Goal: Find specific page/section: Find specific page/section

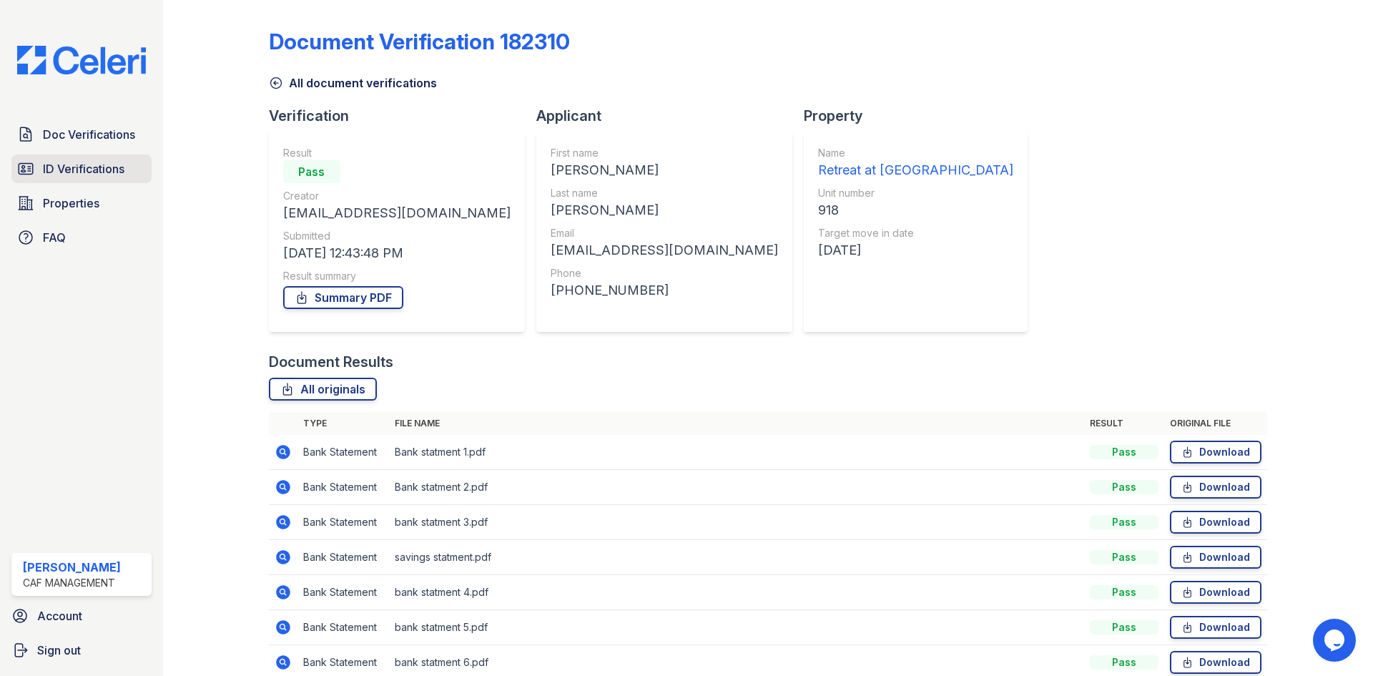
click at [83, 169] on span "ID Verifications" at bounding box center [84, 168] width 82 height 17
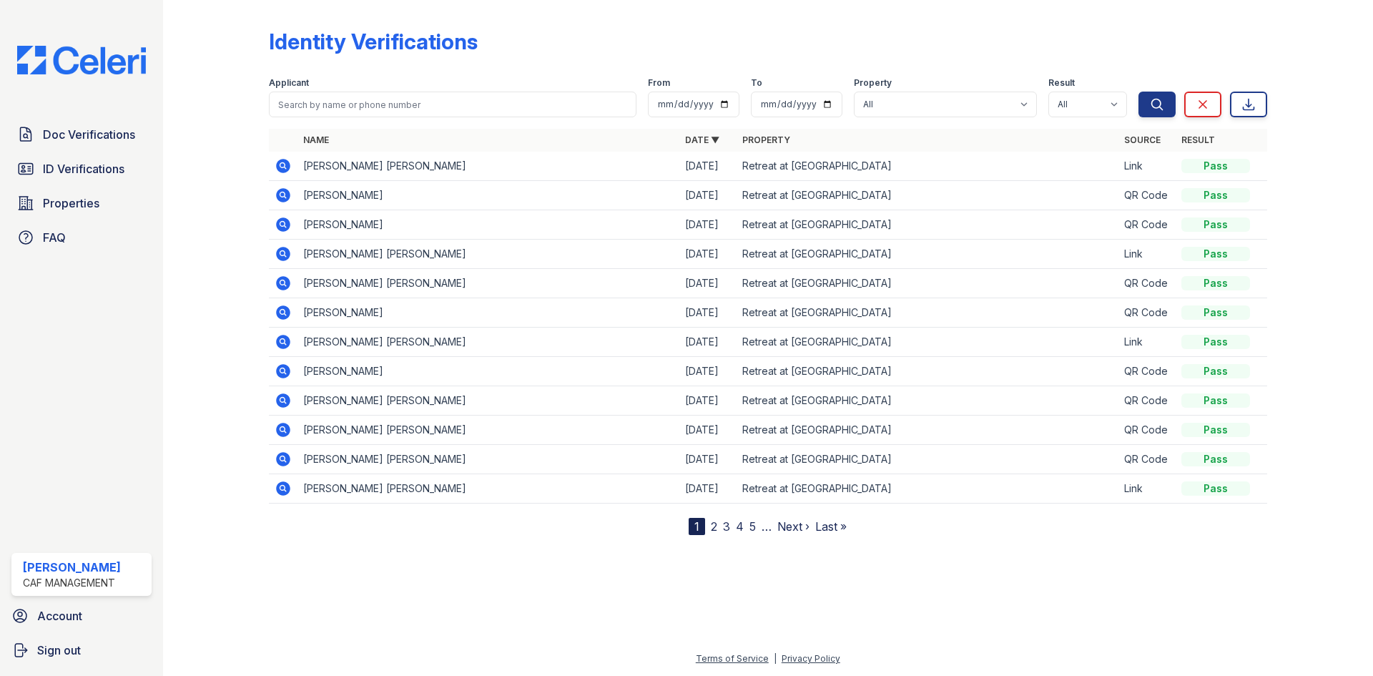
click at [290, 170] on icon at bounding box center [283, 165] width 17 height 17
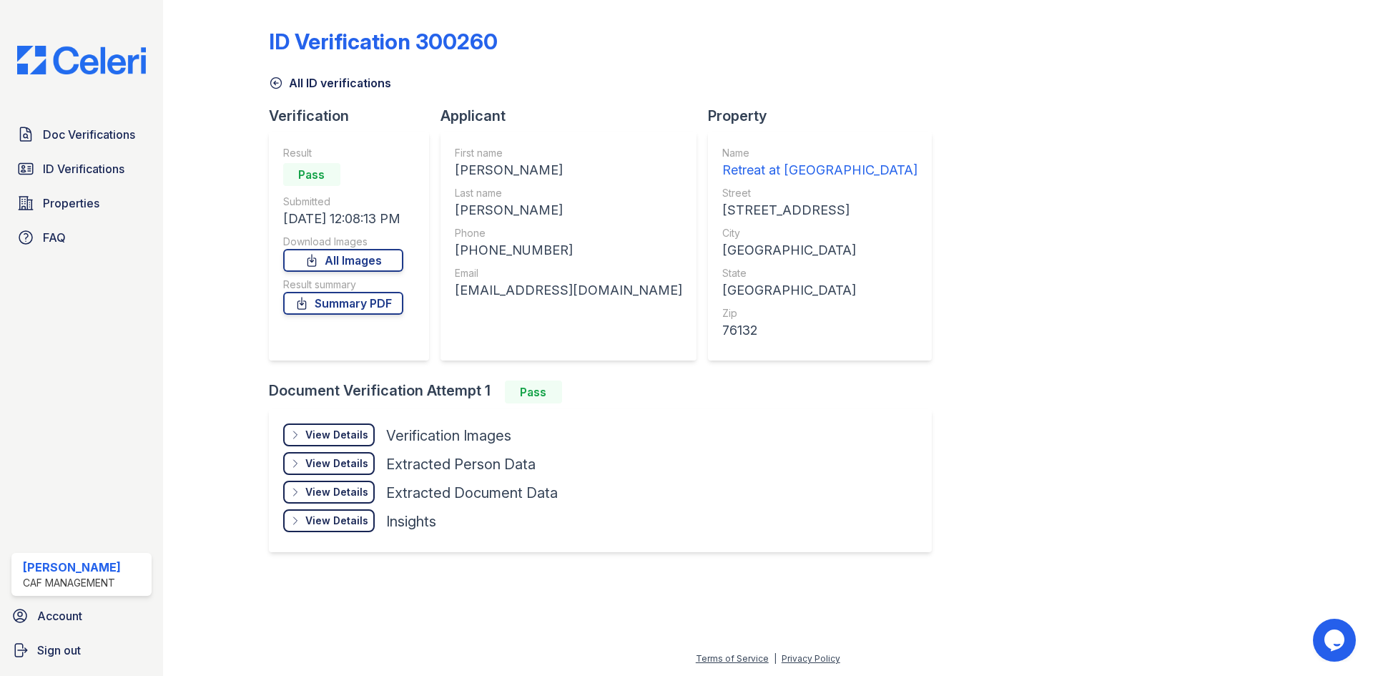
click at [274, 84] on icon at bounding box center [276, 83] width 14 height 14
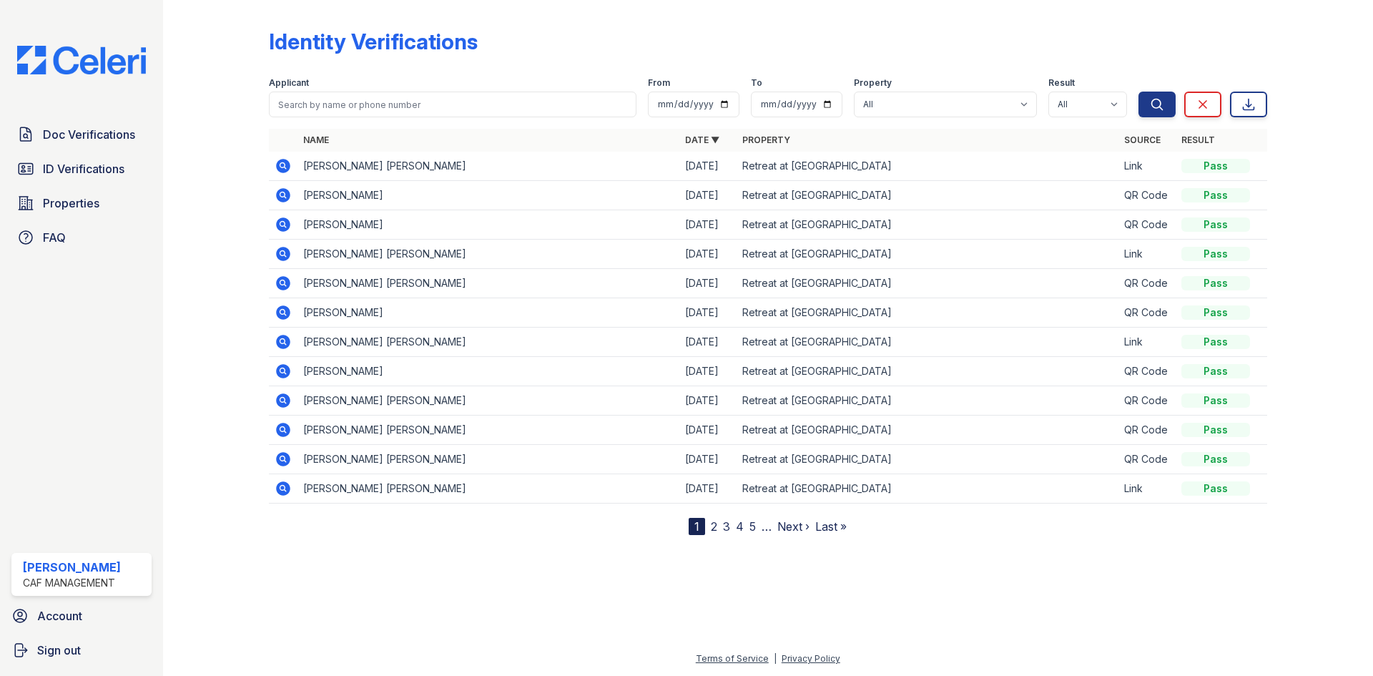
click at [288, 164] on icon at bounding box center [283, 166] width 14 height 14
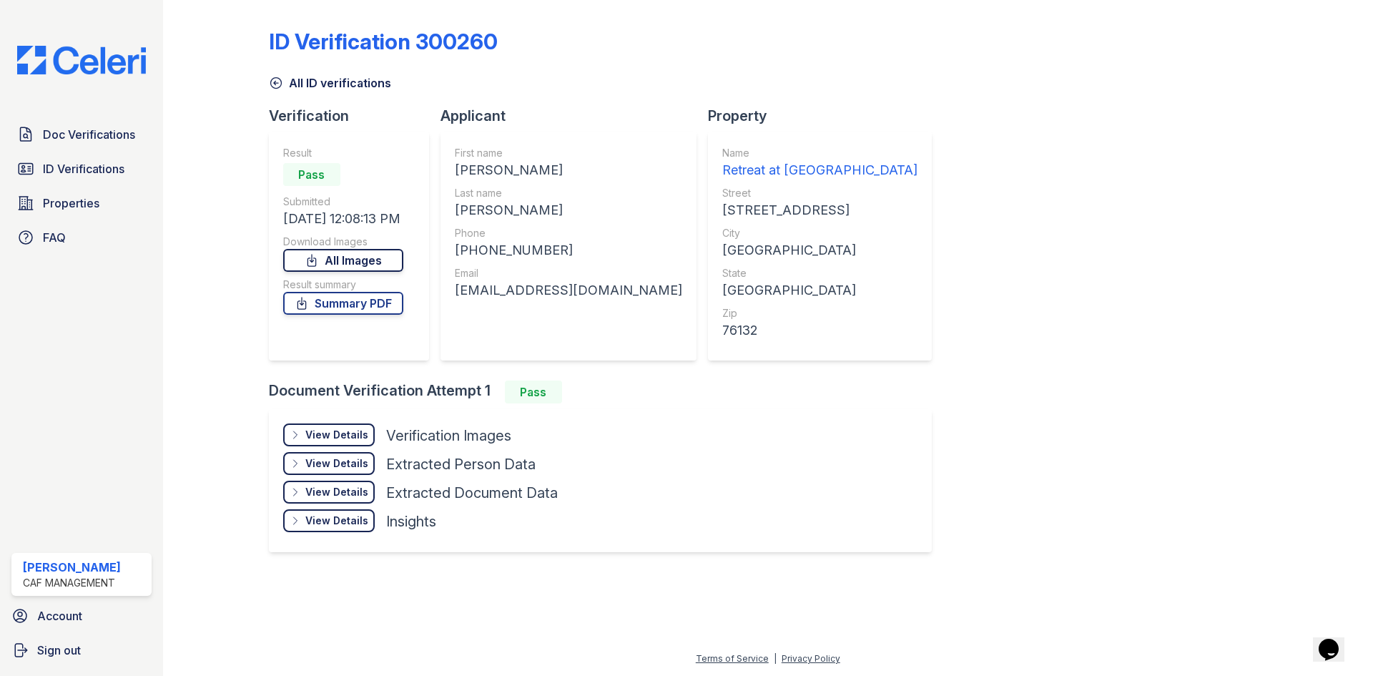
click at [355, 267] on link "All Images" at bounding box center [343, 260] width 120 height 23
click at [363, 308] on link "Summary PDF" at bounding box center [343, 303] width 120 height 23
click at [105, 148] on link "Doc Verifications" at bounding box center [81, 134] width 140 height 29
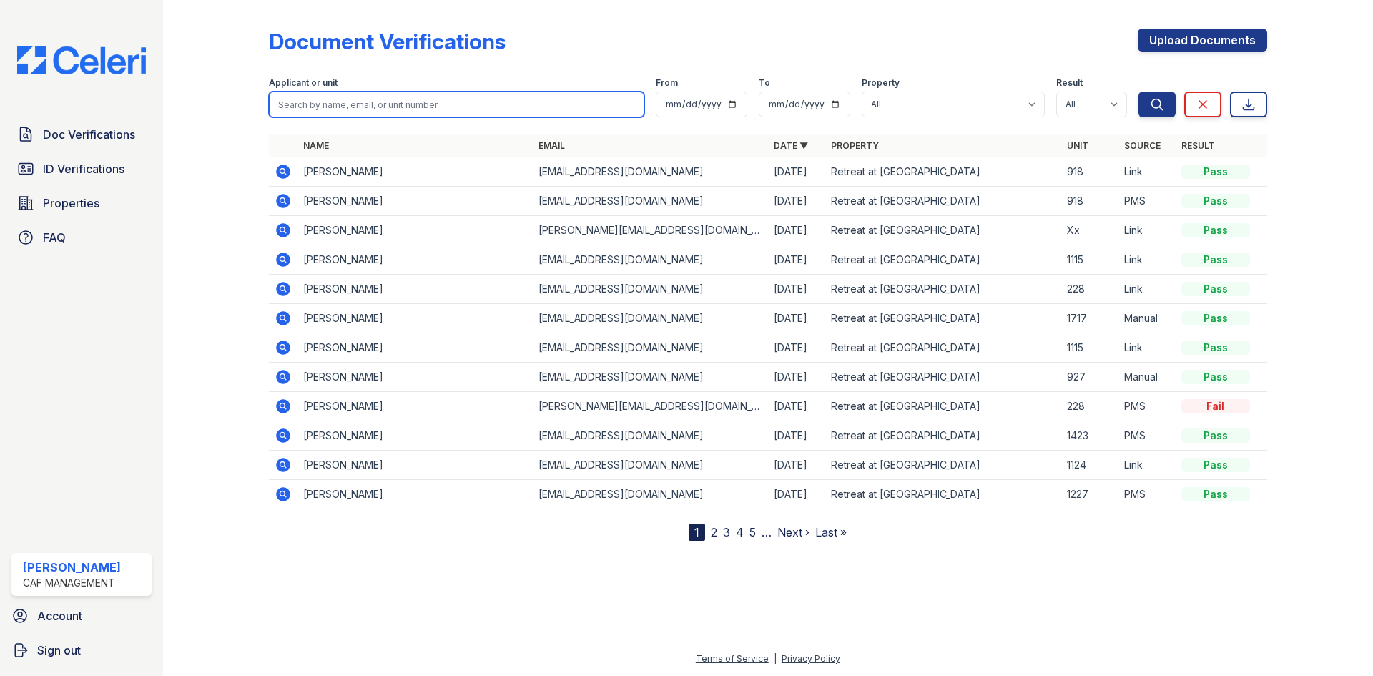
click at [452, 93] on input "search" at bounding box center [456, 105] width 375 height 26
type input "julissa"
click at [1138, 92] on button "Search" at bounding box center [1156, 105] width 37 height 26
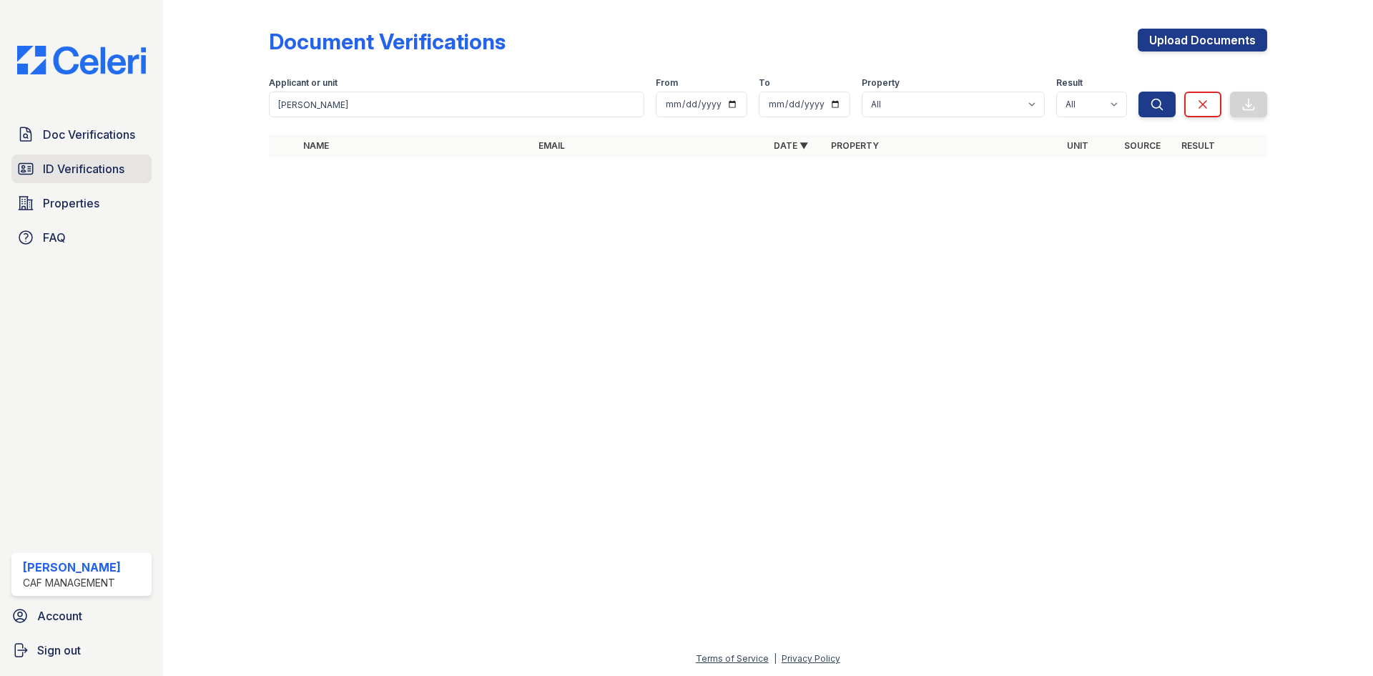
click at [78, 168] on span "ID Verifications" at bounding box center [84, 168] width 82 height 17
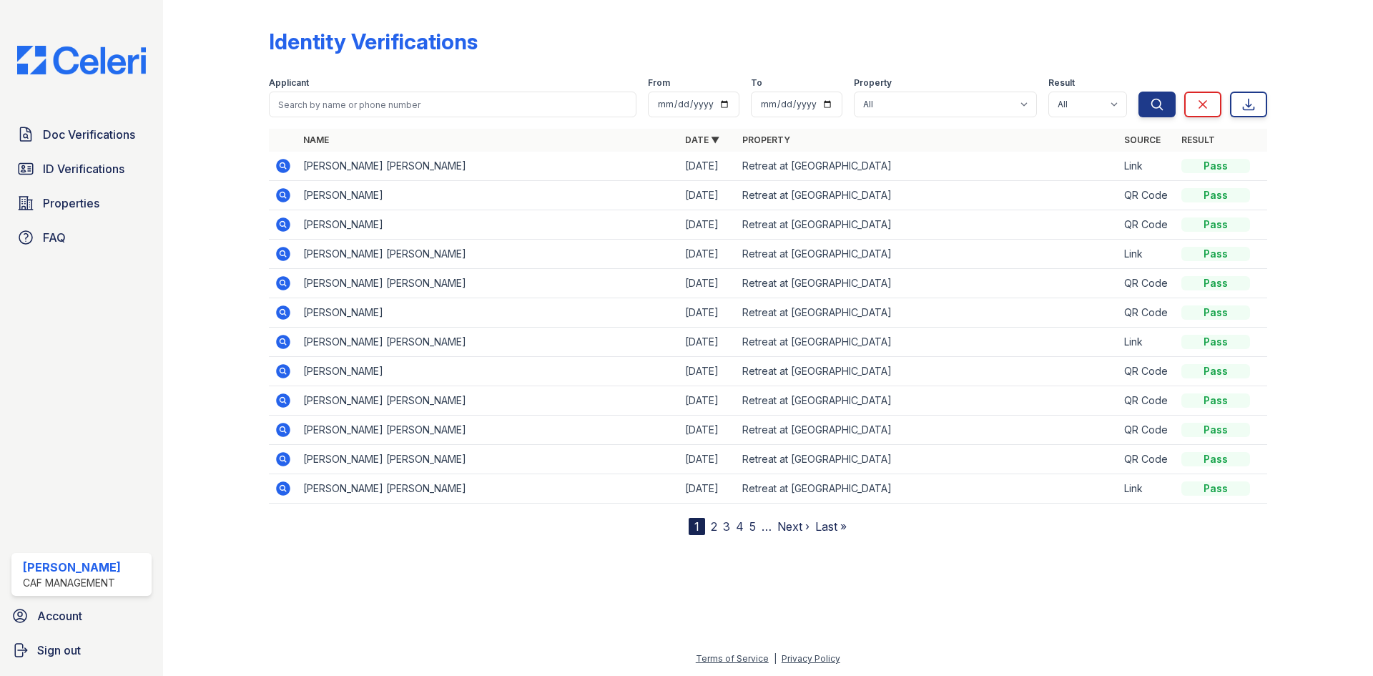
click at [286, 488] on icon at bounding box center [283, 488] width 14 height 14
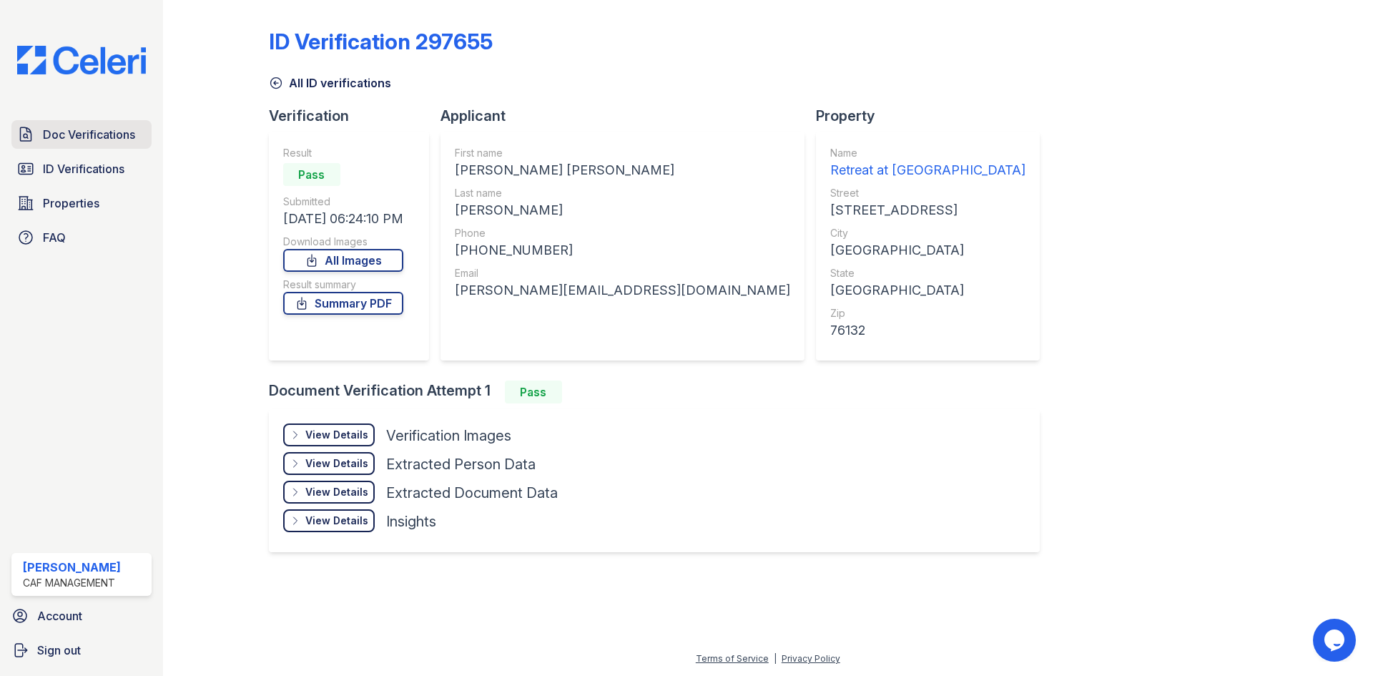
click at [83, 138] on span "Doc Verifications" at bounding box center [89, 134] width 92 height 17
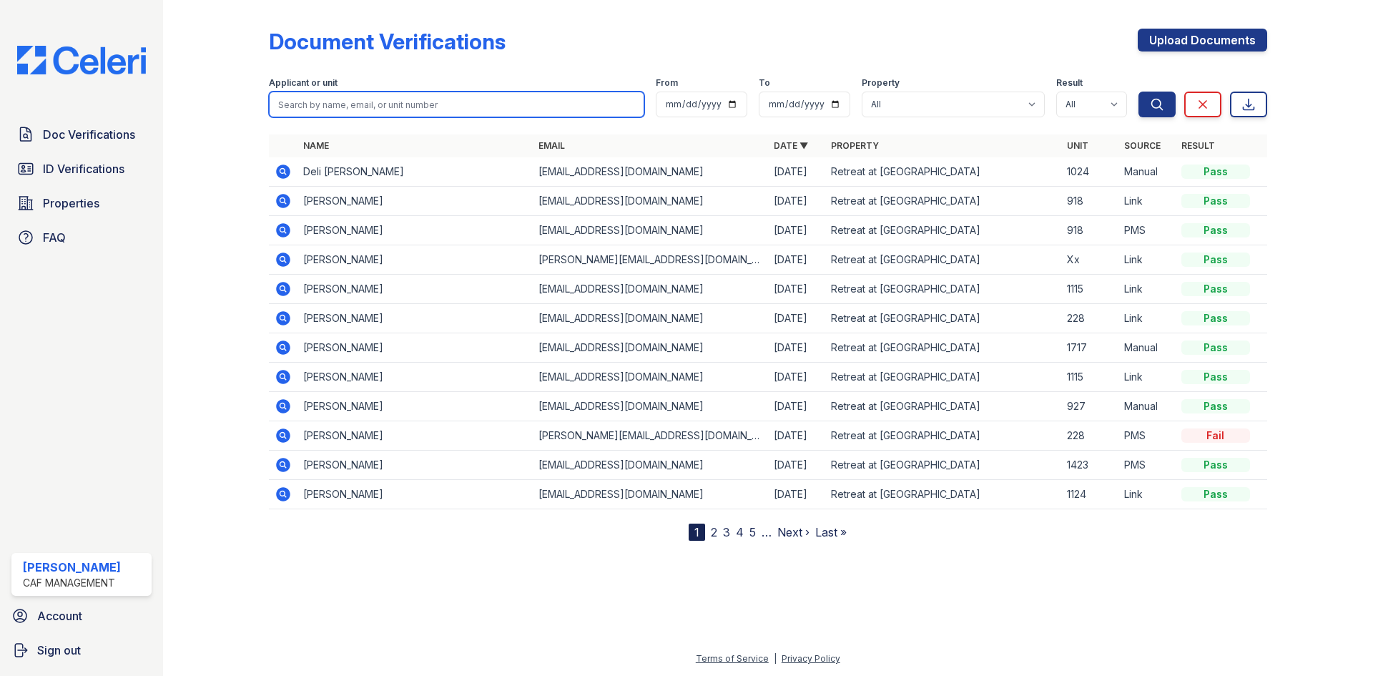
click at [484, 97] on input "search" at bounding box center [456, 105] width 375 height 26
type input "tamira"
click at [1138, 92] on button "Search" at bounding box center [1156, 105] width 37 height 26
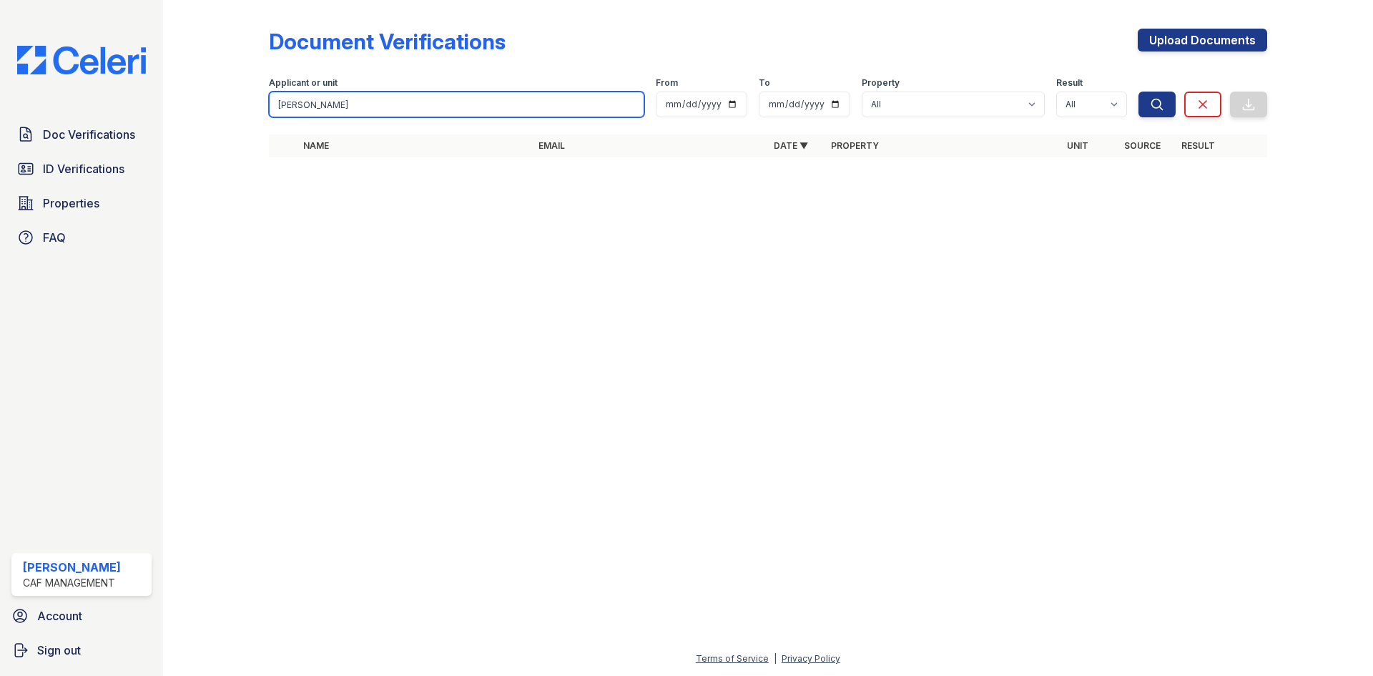
click at [484, 97] on input "tamira" at bounding box center [456, 105] width 375 height 26
